Goal: Information Seeking & Learning: Learn about a topic

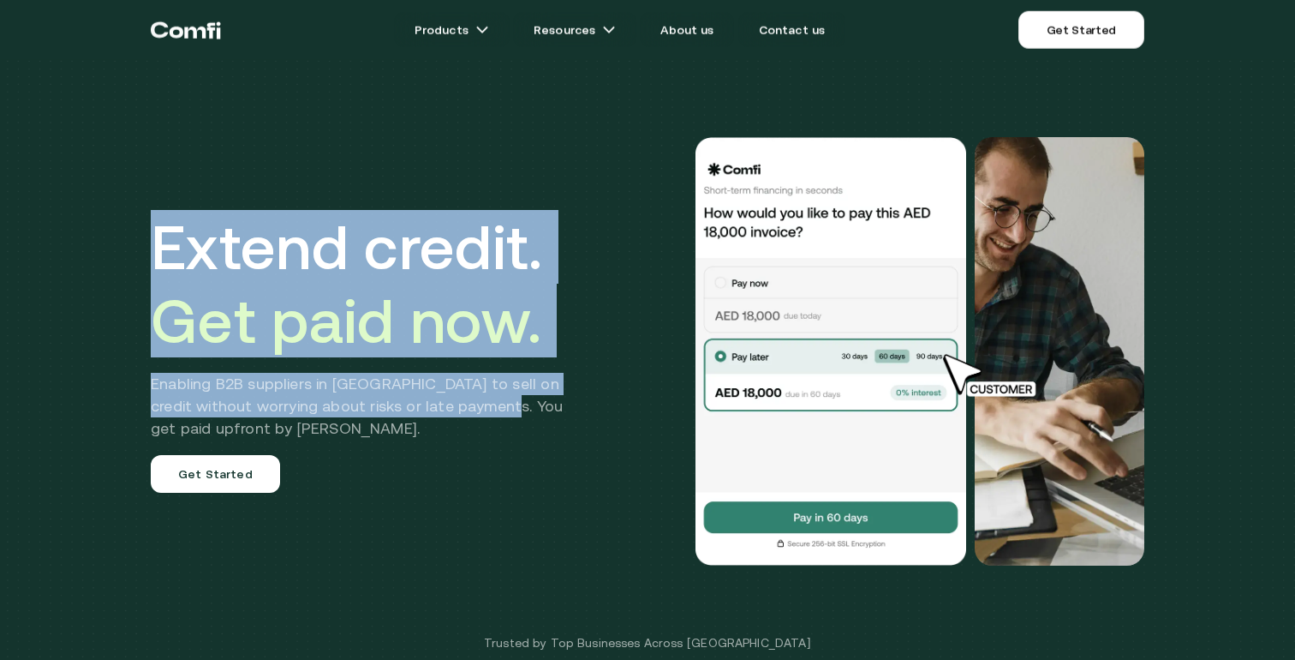
drag, startPoint x: 210, startPoint y: 209, endPoint x: 498, endPoint y: 396, distance: 343.1
click at [498, 396] on div "Extend credit. Get paid now. Enabling B2B suppliers in [GEOGRAPHIC_DATA] to sel…" at bounding box center [370, 351] width 438 height 283
click at [498, 396] on h2 "Enabling B2B suppliers in [GEOGRAPHIC_DATA] to sell on credit without worrying …" at bounding box center [370, 406] width 438 height 67
drag, startPoint x: 537, startPoint y: 427, endPoint x: 141, endPoint y: 237, distance: 438.7
click at [141, 238] on div "Extend credit. Get paid now. Enabling B2B suppliers in [GEOGRAPHIC_DATA] to sel…" at bounding box center [648, 351] width 1028 height 565
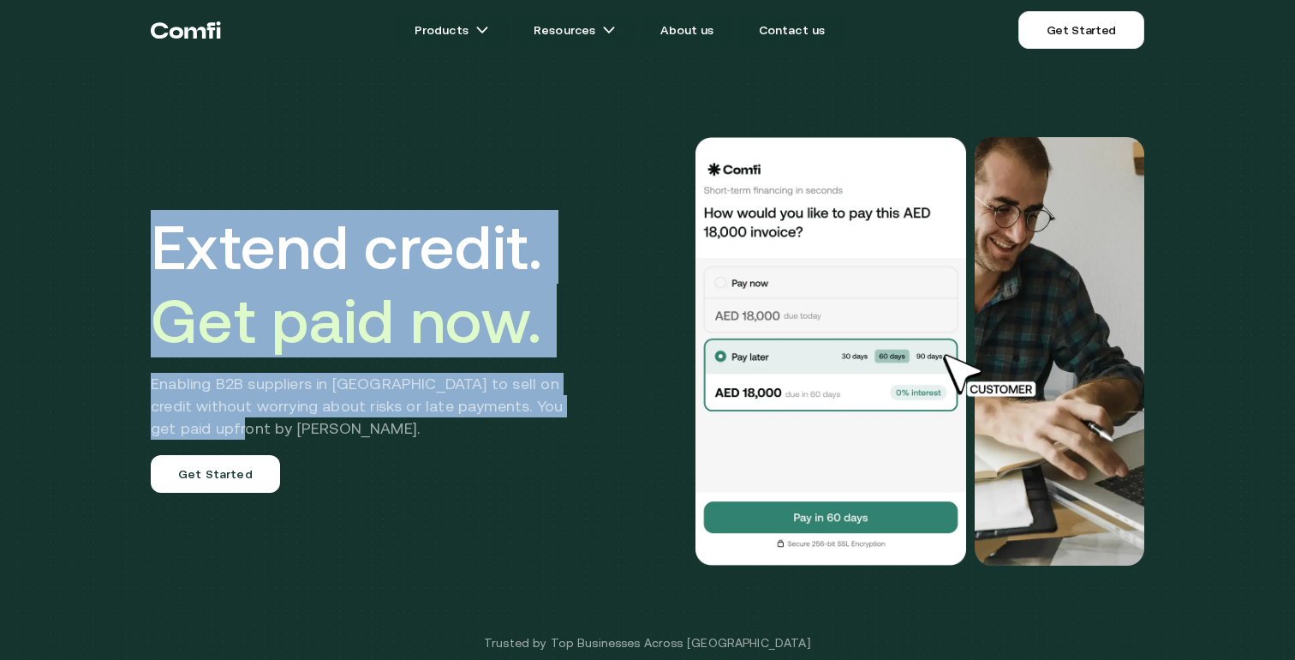
click at [141, 237] on div "Extend credit. Get paid now. Enabling B2B suppliers in [GEOGRAPHIC_DATA] to sel…" at bounding box center [648, 351] width 1028 height 565
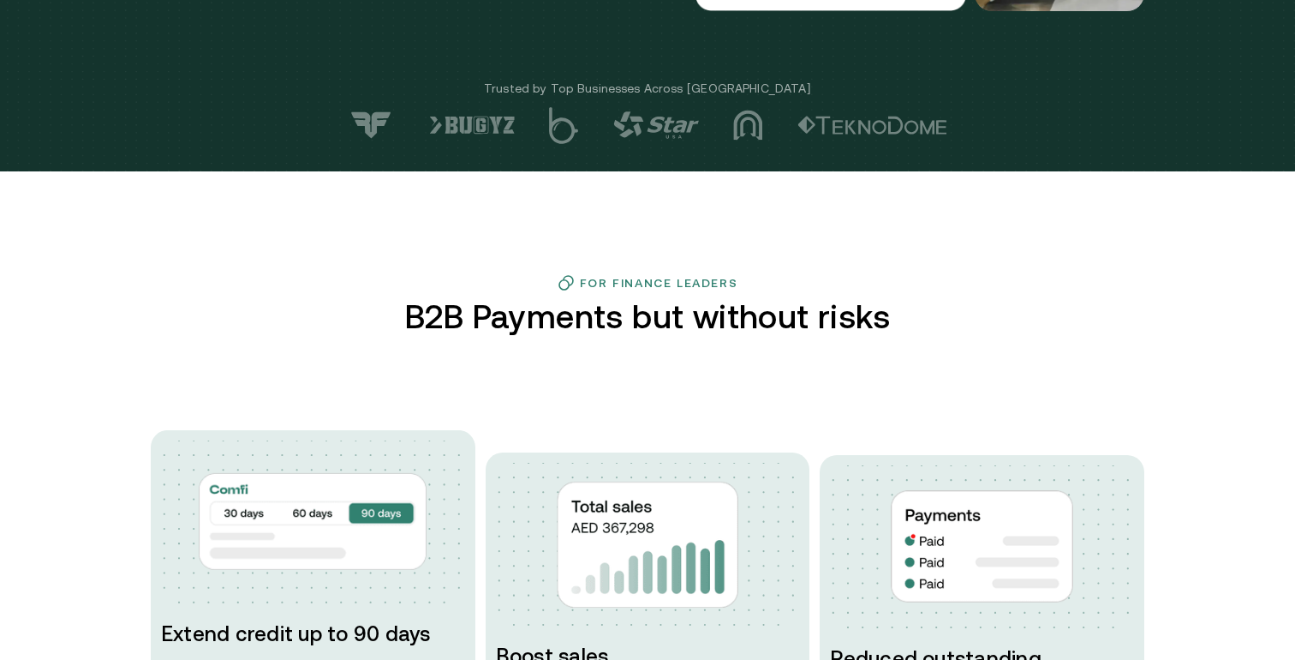
scroll to position [571, 0]
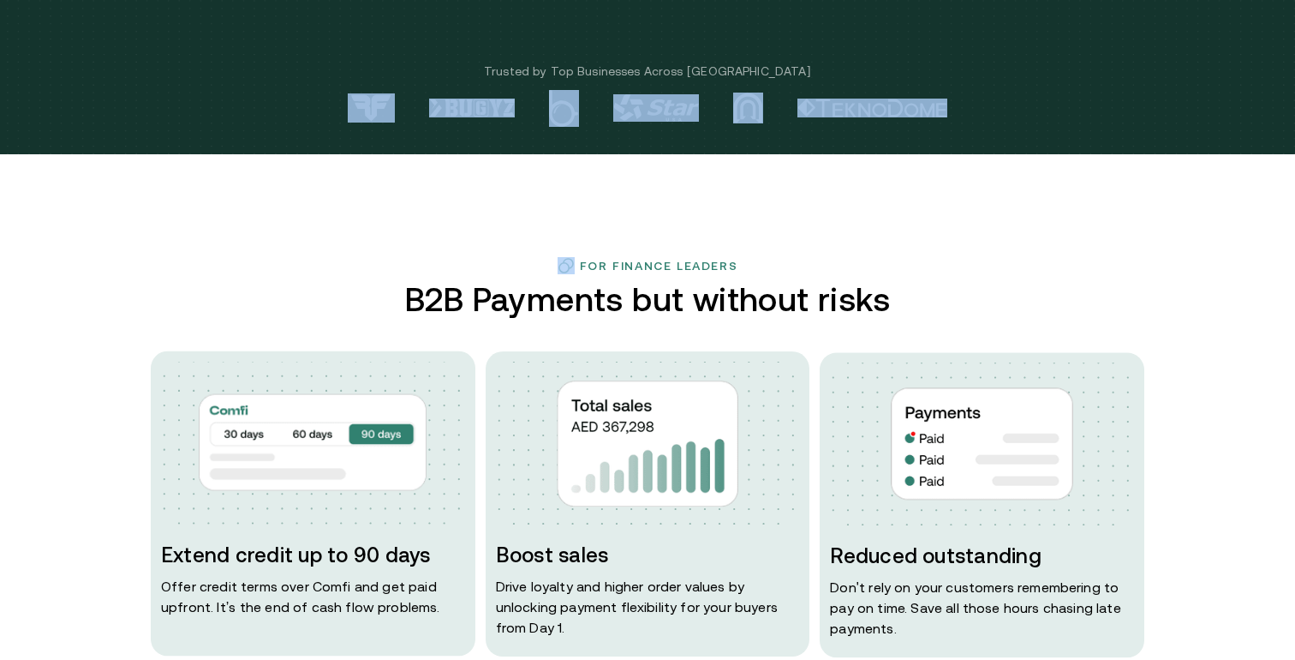
drag, startPoint x: 210, startPoint y: 93, endPoint x: 1059, endPoint y: 166, distance: 852.0
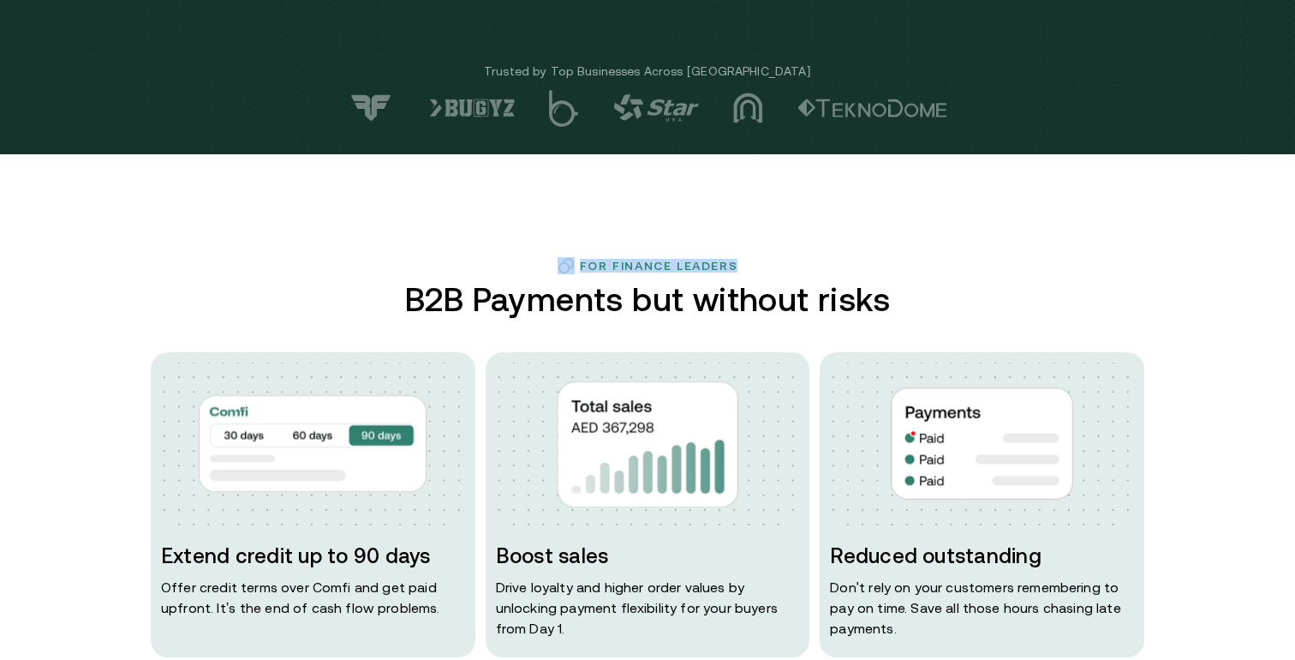
drag, startPoint x: 1028, startPoint y: 273, endPoint x: 458, endPoint y: 246, distance: 570.3
